Goal: Manage account settings

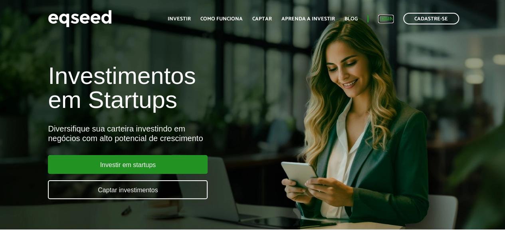
click at [392, 21] on link "Login" at bounding box center [386, 18] width 16 height 5
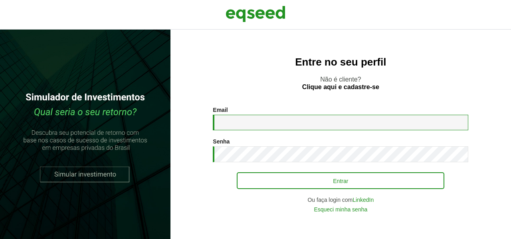
type input "**********"
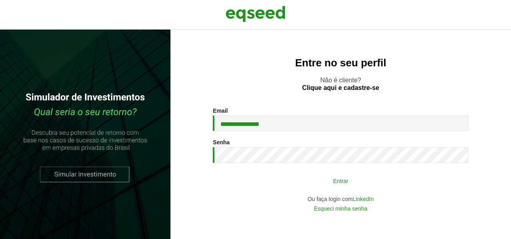
click at [350, 185] on button "Entrar" at bounding box center [341, 180] width 208 height 15
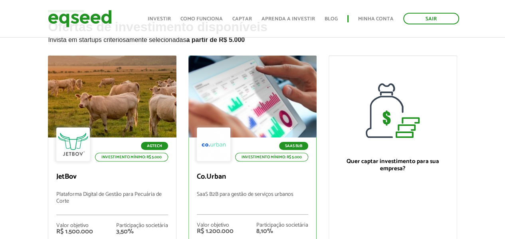
scroll to position [120, 0]
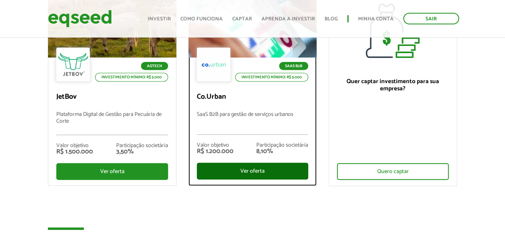
click at [262, 173] on div "Ver oferta" at bounding box center [252, 170] width 111 height 17
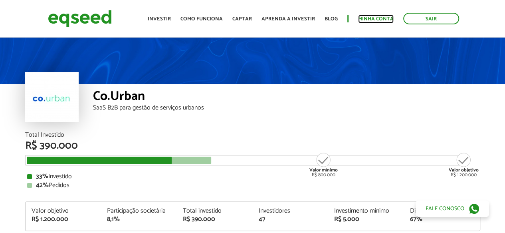
click at [382, 19] on link "Minha conta" at bounding box center [376, 18] width 36 height 5
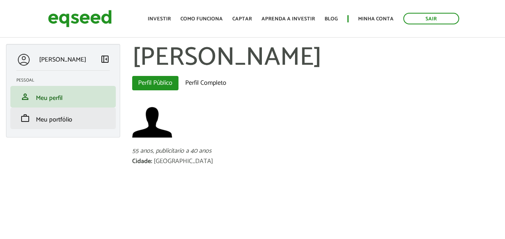
click at [46, 127] on li "work Meu portfólio" at bounding box center [62, 118] width 105 height 22
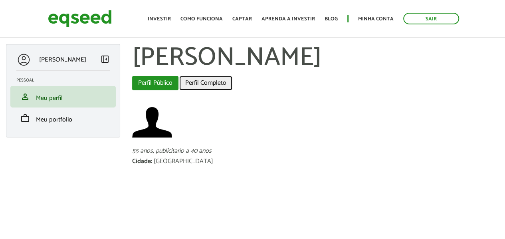
click at [208, 84] on link "Perfil Completo" at bounding box center [205, 83] width 53 height 14
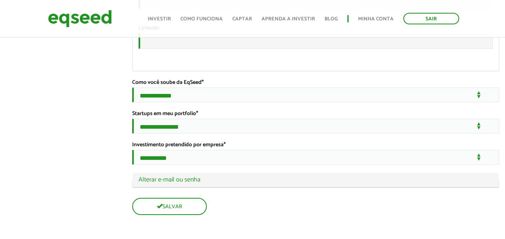
scroll to position [1537, 0]
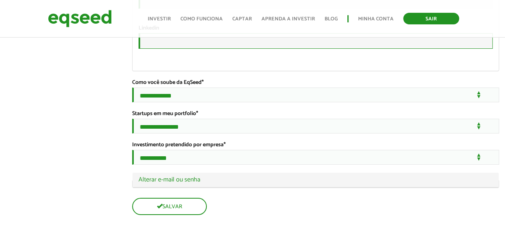
type input "**********"
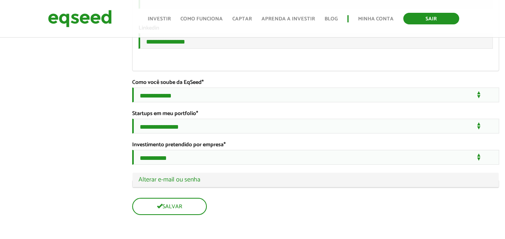
click at [433, 17] on link "Sair" at bounding box center [431, 19] width 56 height 12
